Goal: Navigation & Orientation: Find specific page/section

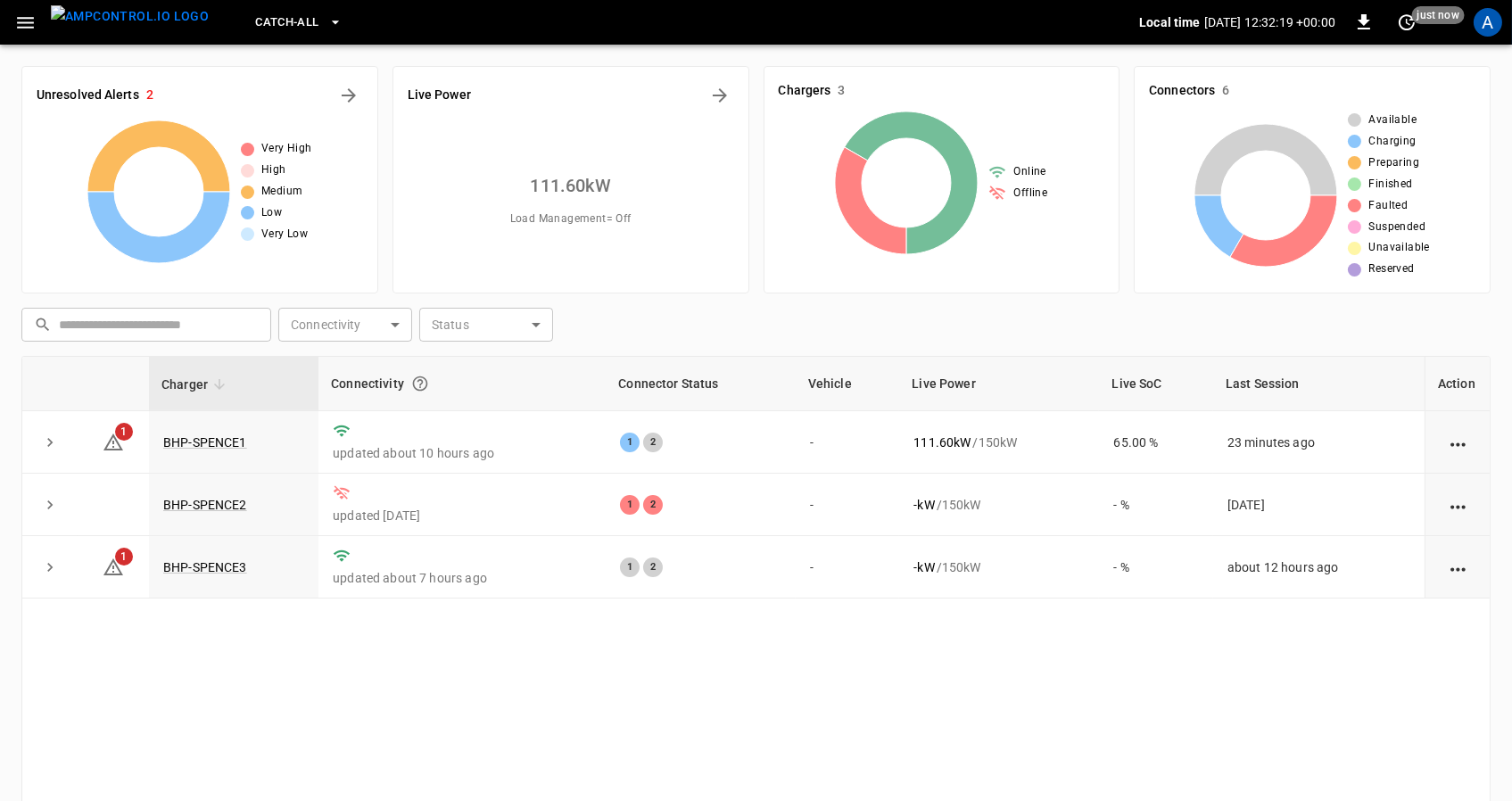
click at [1498, 16] on div "A" at bounding box center [1489, 22] width 29 height 29
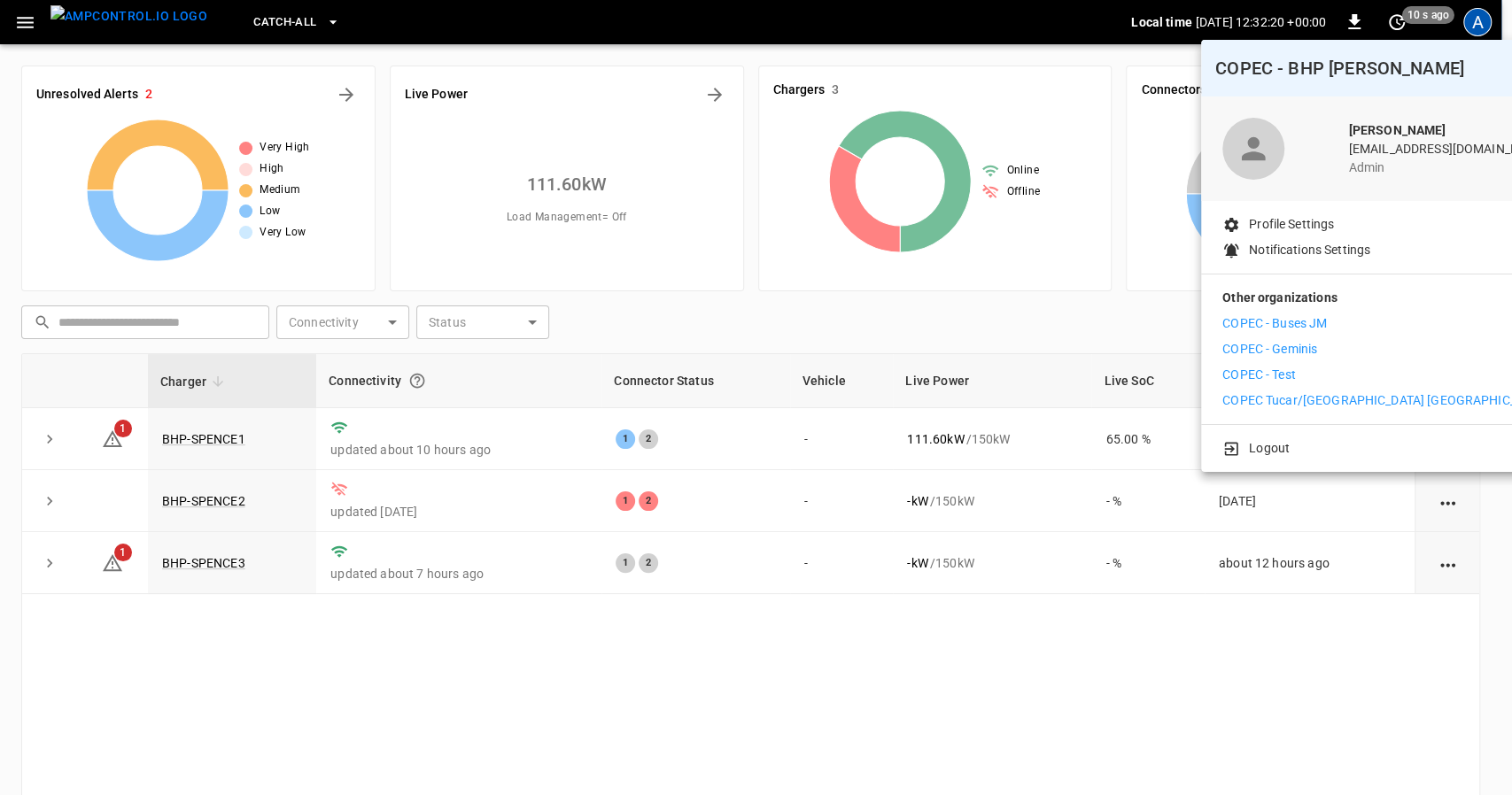
click at [1305, 352] on p "COPEC - Geminis" at bounding box center [1270, 349] width 95 height 18
